Goal: Task Accomplishment & Management: Use online tool/utility

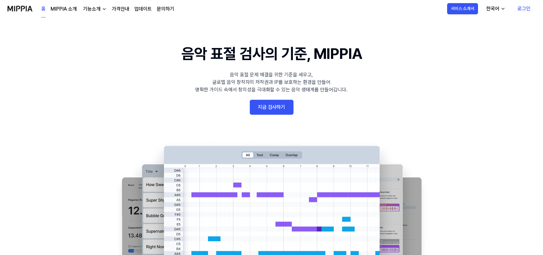
click at [521, 8] on link "로그인" at bounding box center [523, 8] width 23 height 17
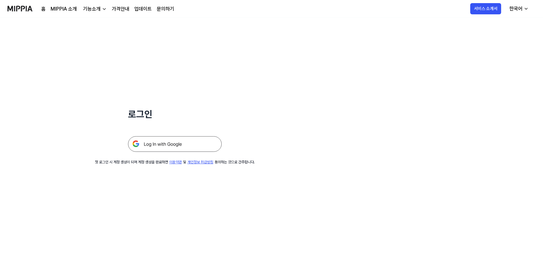
click at [191, 142] on img at bounding box center [175, 144] width 94 height 16
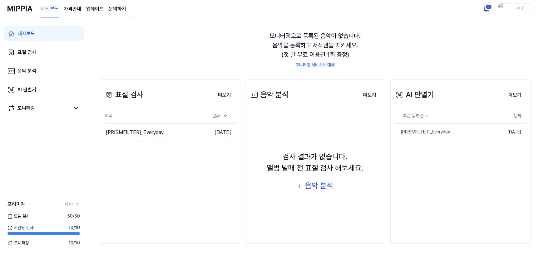
scroll to position [49, 0]
click at [316, 186] on div "음악 분석" at bounding box center [319, 186] width 30 height 12
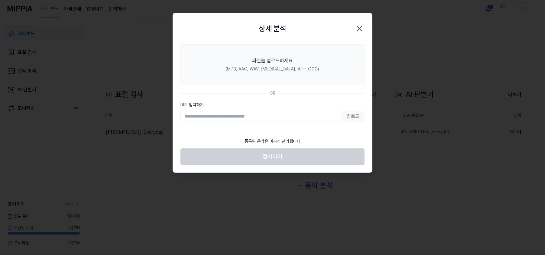
click at [362, 25] on icon "button" at bounding box center [360, 29] width 10 height 10
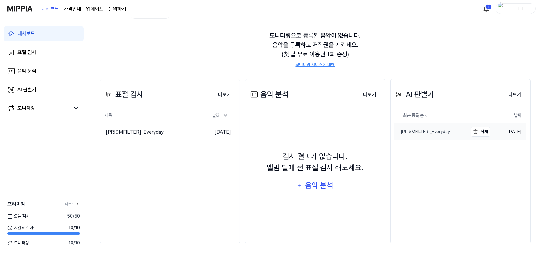
click at [434, 133] on div "[PRISMFILTER]_Everyday" at bounding box center [422, 132] width 56 height 7
click at [315, 191] on div "음악 분석" at bounding box center [319, 186] width 30 height 12
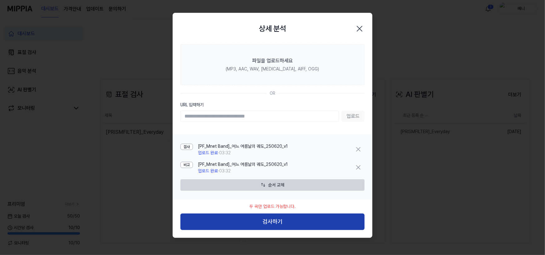
click at [287, 225] on button "검사하기" at bounding box center [272, 222] width 184 height 17
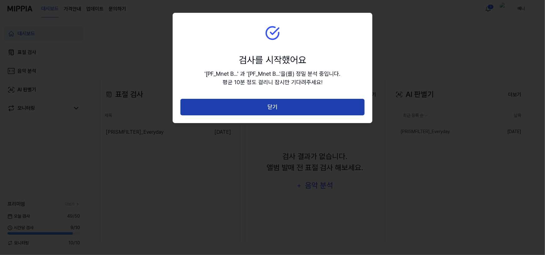
click at [302, 110] on button "닫기" at bounding box center [272, 107] width 184 height 17
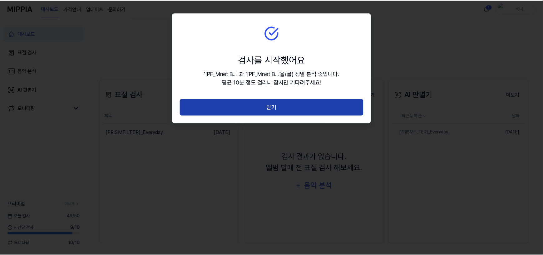
scroll to position [0, 0]
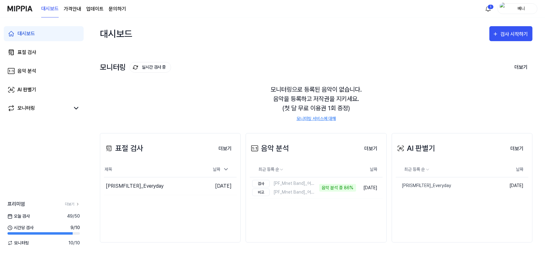
click at [366, 136] on div "음악 분석 더보기 음악 분석 최근 등록 순 날짜 검사 [PF_Mnet Band]_어느 여름날의 궤도_250620_v1 비교 [PF_Mnet B…" at bounding box center [316, 188] width 141 height 110
click at [47, 53] on link "표절 검사" at bounding box center [44, 52] width 80 height 15
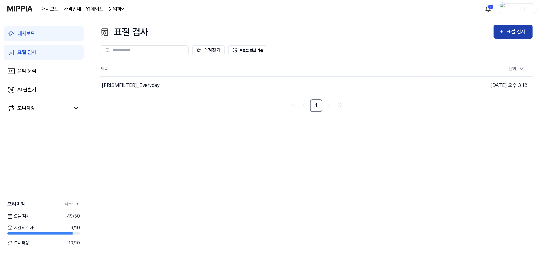
click at [514, 32] on div "표절 검사" at bounding box center [517, 32] width 21 height 8
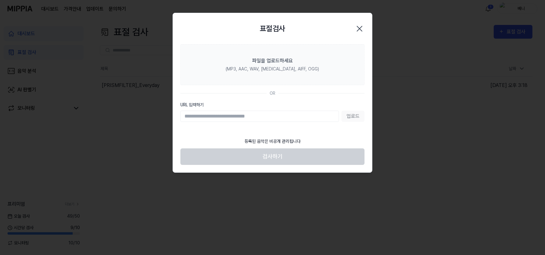
click at [182, 199] on div at bounding box center [272, 127] width 545 height 255
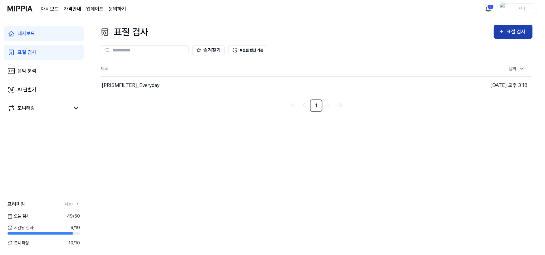
click at [506, 33] on div "표절 검사" at bounding box center [513, 32] width 29 height 8
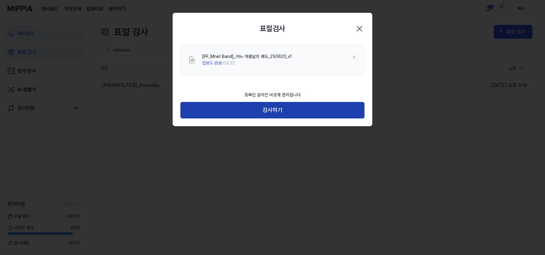
click at [311, 108] on button "검사하기" at bounding box center [272, 110] width 184 height 17
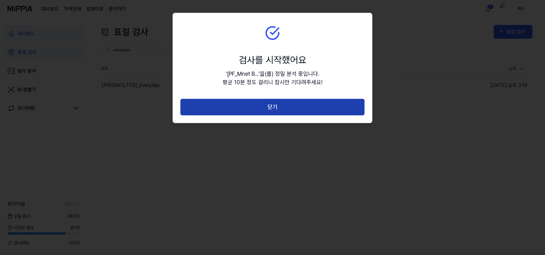
click at [300, 108] on button "닫기" at bounding box center [272, 107] width 184 height 17
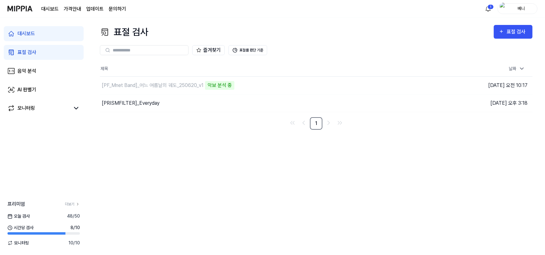
click at [25, 8] on img at bounding box center [19, 8] width 25 height 17
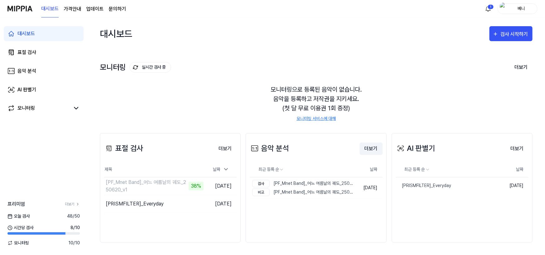
click at [368, 149] on button "더보기" at bounding box center [371, 149] width 23 height 12
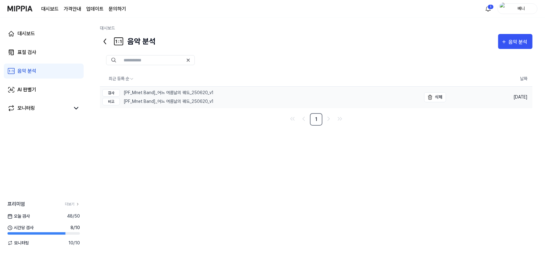
click at [196, 97] on div "검사 [PF_Mnet Band]_어느 여름날의 궤도_250620_v1 비교 [PF_Mnet Band]_어느 여름날의 궤도_250620_v1" at bounding box center [157, 97] width 111 height 21
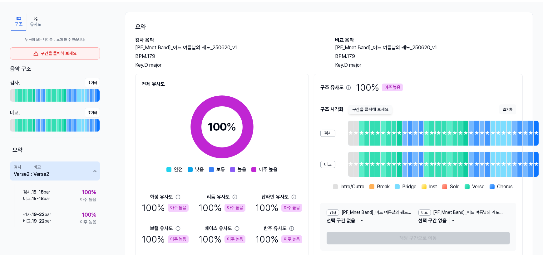
scroll to position [37, 0]
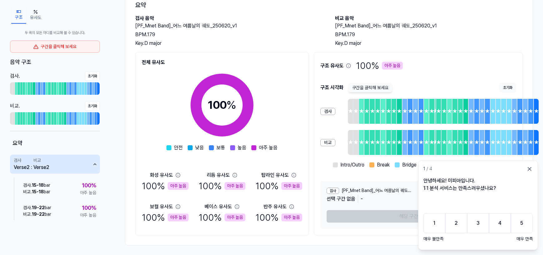
click at [527, 170] on icon at bounding box center [529, 169] width 6 height 6
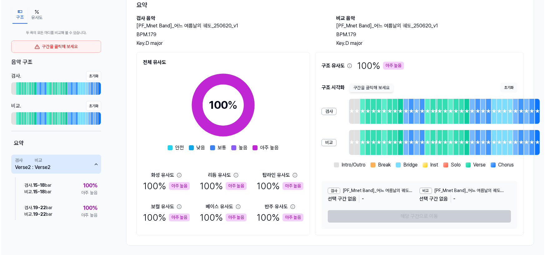
scroll to position [0, 0]
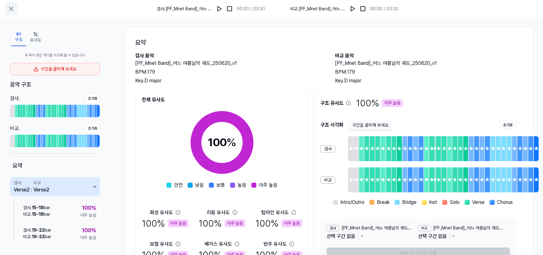
click at [12, 7] on icon at bounding box center [10, 8] width 7 height 7
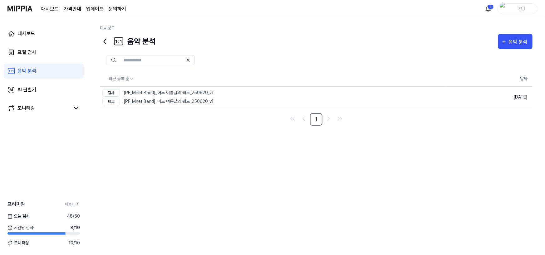
click at [18, 11] on img at bounding box center [19, 8] width 25 height 17
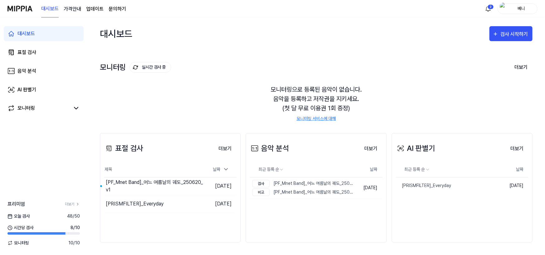
click at [74, 11] on 버튼 "가격안내" at bounding box center [72, 8] width 17 height 7
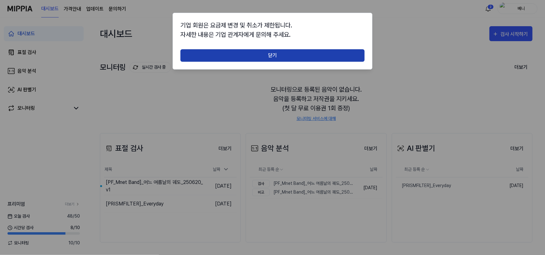
click at [259, 53] on button "닫기" at bounding box center [272, 55] width 184 height 12
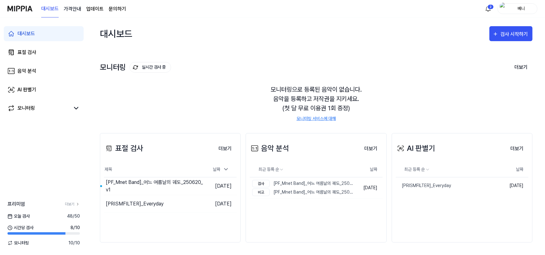
click at [72, 8] on 버튼 "가격안내" at bounding box center [72, 8] width 17 height 7
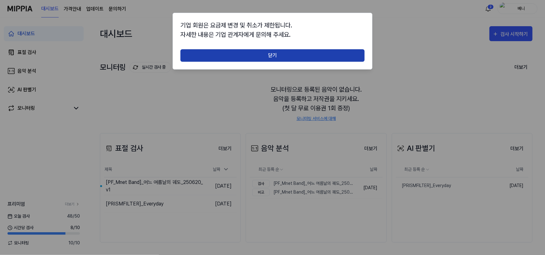
click at [200, 57] on button "닫기" at bounding box center [272, 55] width 184 height 12
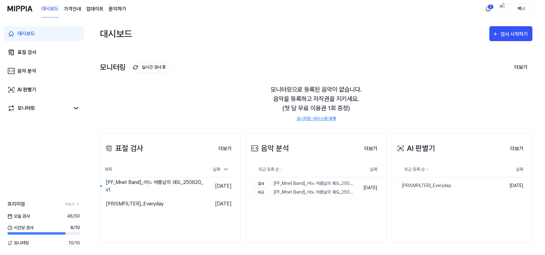
click at [72, 12] on 버튼 "가격안내" at bounding box center [72, 8] width 17 height 7
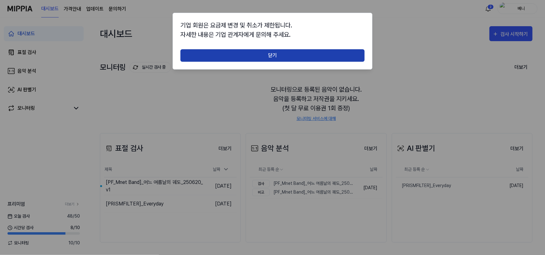
click at [241, 56] on button "닫기" at bounding box center [272, 55] width 184 height 12
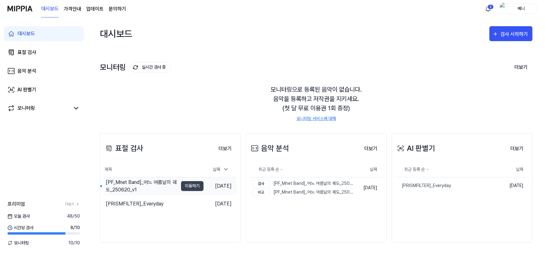
click at [165, 180] on div "[PF_Mnet Band]_어느 여름날의 궤도_250620_v1" at bounding box center [142, 186] width 72 height 15
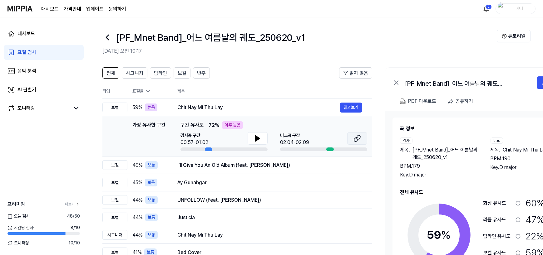
click at [356, 138] on icon at bounding box center [356, 140] width 4 height 4
click at [25, 3] on img at bounding box center [19, 8] width 25 height 17
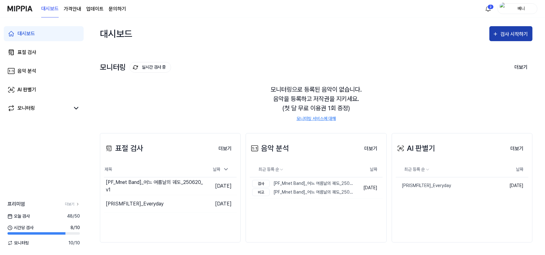
click at [502, 37] on div "검사 시작하기" at bounding box center [514, 34] width 29 height 8
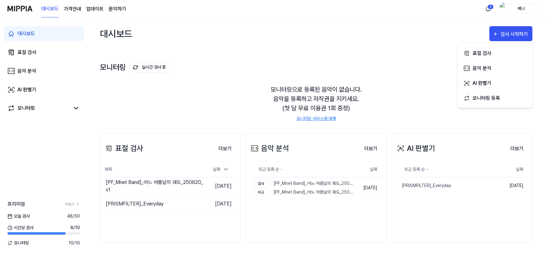
click at [236, 47] on div "대시보드 검사 시작하기" at bounding box center [316, 33] width 433 height 32
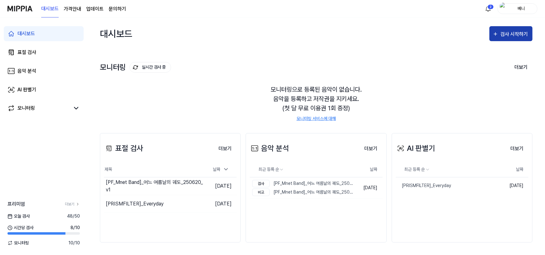
click at [515, 32] on div "검사 시작하기" at bounding box center [514, 34] width 29 height 8
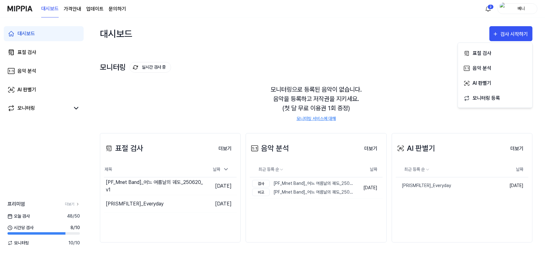
click at [248, 52] on div "모니터링 실시간 검사 중 더보기 모니터링 모니터링으로 등록된 음악이 없습니다. 음악을 등록하고 저작권을 지키세요. (첫 달 무료 이용권 1회 …" at bounding box center [316, 85] width 433 height 71
click at [226, 85] on div "모니터링으로 등록된 음악이 없습니다. 음악을 등록하고 저작권을 지키세요. (첫 달 무료 이용권 1회 증정) 모니터링 서비스에 대해" at bounding box center [316, 103] width 433 height 52
click at [285, 110] on div "모니터링으로 등록된 음악이 없습니다. 음악을 등록하고 저작권을 지키세요. (첫 달 무료 이용권 1회 증정) 모니터링 서비스에 대해" at bounding box center [316, 103] width 433 height 52
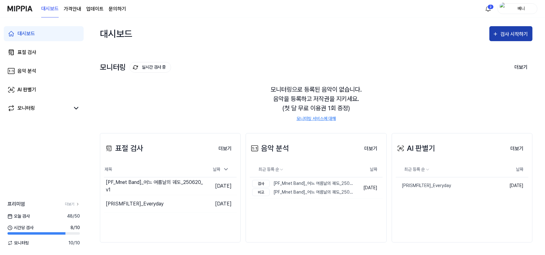
click at [512, 32] on div "검사 시작하기" at bounding box center [514, 34] width 29 height 8
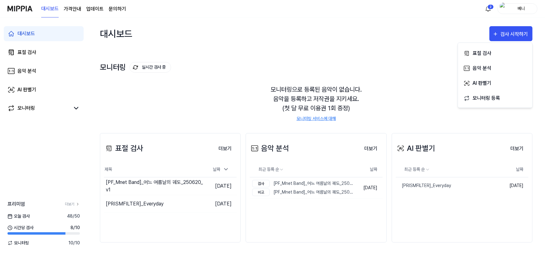
click at [404, 42] on div "대시보드 검사 시작하기" at bounding box center [316, 33] width 433 height 32
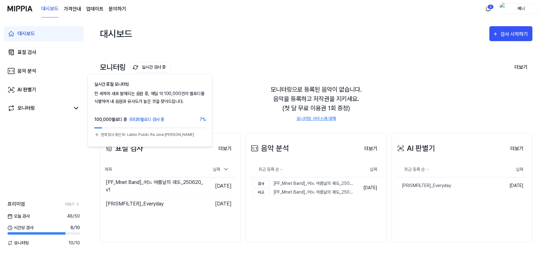
click at [160, 69] on button "실시간 검사 중" at bounding box center [151, 67] width 42 height 11
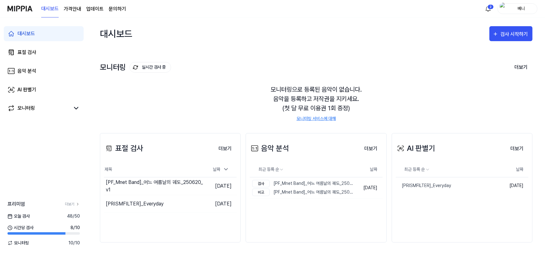
click at [194, 76] on div "모니터링 실시간 검사 중 더보기 모니터링 모니터링으로 등록된 음악이 없습니다. 음악을 등록하고 저작권을 지키세요. (첫 달 무료 이용권 1회 …" at bounding box center [316, 85] width 433 height 71
click at [167, 182] on div "[PF_Mnet Band]_어느 여름날의 궤도_250620_v1" at bounding box center [142, 186] width 72 height 15
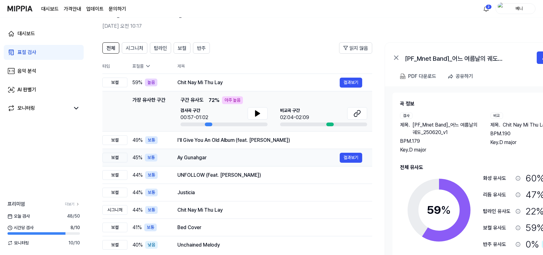
scroll to position [26, 0]
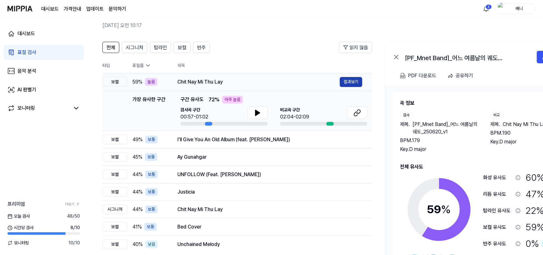
click at [359, 78] on button "결과보기" at bounding box center [351, 82] width 22 height 10
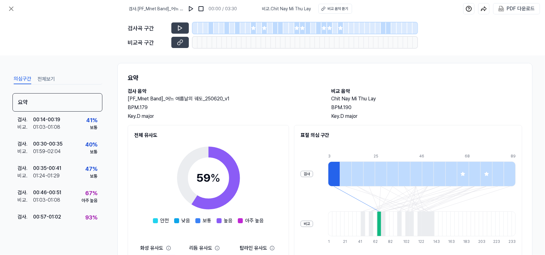
scroll to position [0, 0]
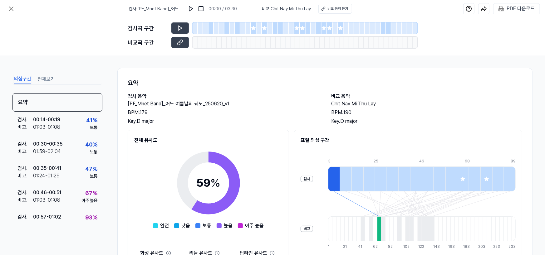
click at [400, 151] on div "표절 의심 구간 검사 비교 3 9 14 19 25 30 35 41 46 51 57 62 68 73 78 84 89 1 6 11 16 21 26…" at bounding box center [408, 219] width 228 height 179
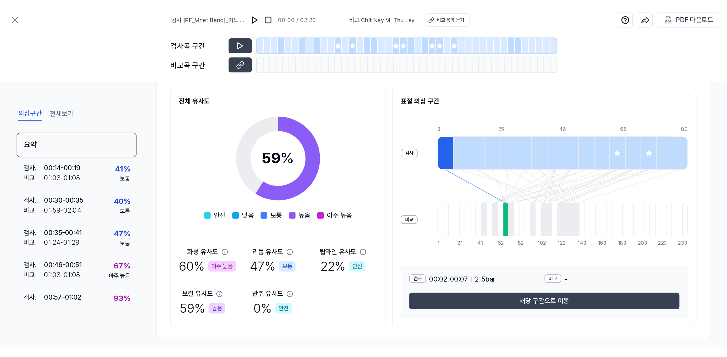
scroll to position [71, 0]
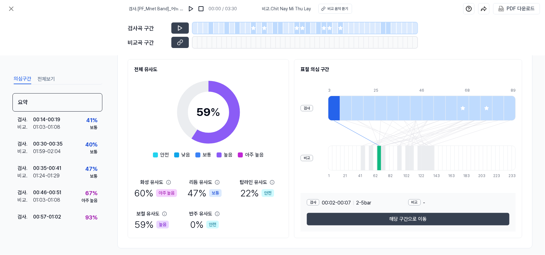
click at [327, 82] on div "표절 의심 구간 검사 비교 3 9 14 19 25 30 35 41 46 51 57 62 68 73 78 84 89 1 6 11 16 21 26…" at bounding box center [408, 148] width 228 height 179
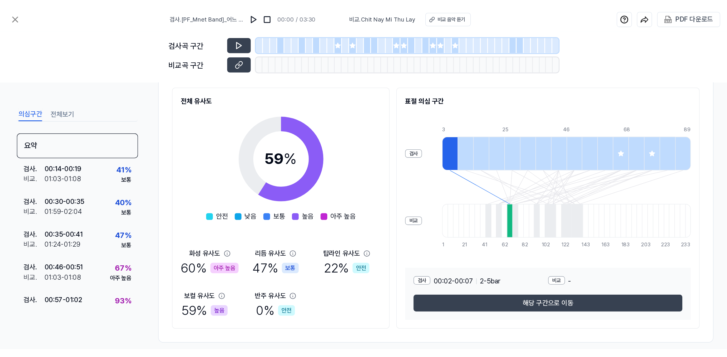
scroll to position [0, 0]
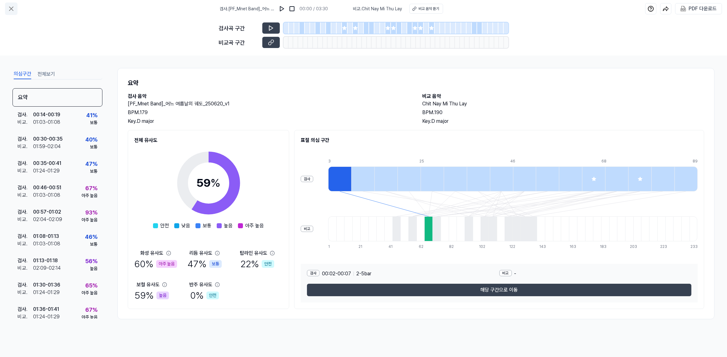
click at [10, 4] on button at bounding box center [11, 8] width 12 height 12
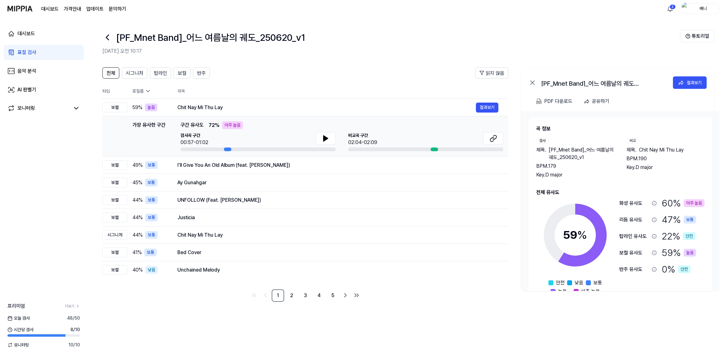
click at [21, 6] on img at bounding box center [19, 8] width 25 height 17
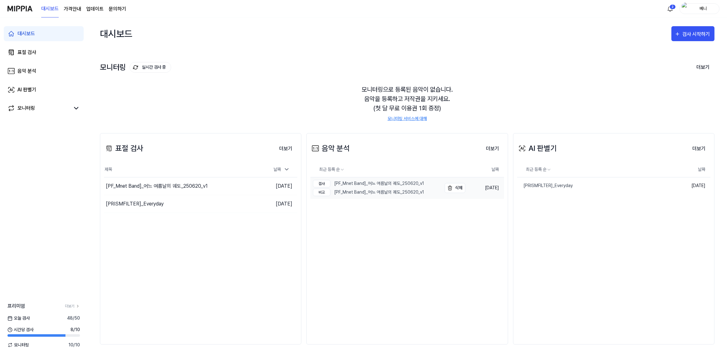
click at [393, 186] on div "검사 [PF_Mnet Band]_어느 여름날의 궤도_250620_v1" at bounding box center [368, 183] width 111 height 7
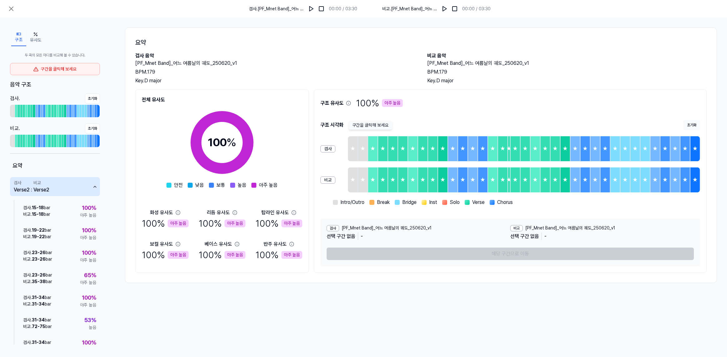
click at [502, 66] on h2 "[PF_Mnet Band]_어느 여름날의 궤도_250620_v1" at bounding box center [566, 63] width 279 height 7
click at [435, 53] on h2 "비교 음악" at bounding box center [566, 55] width 279 height 7
click at [434, 74] on div "BPM. 179" at bounding box center [566, 71] width 279 height 7
